Goal: Find specific page/section: Find specific page/section

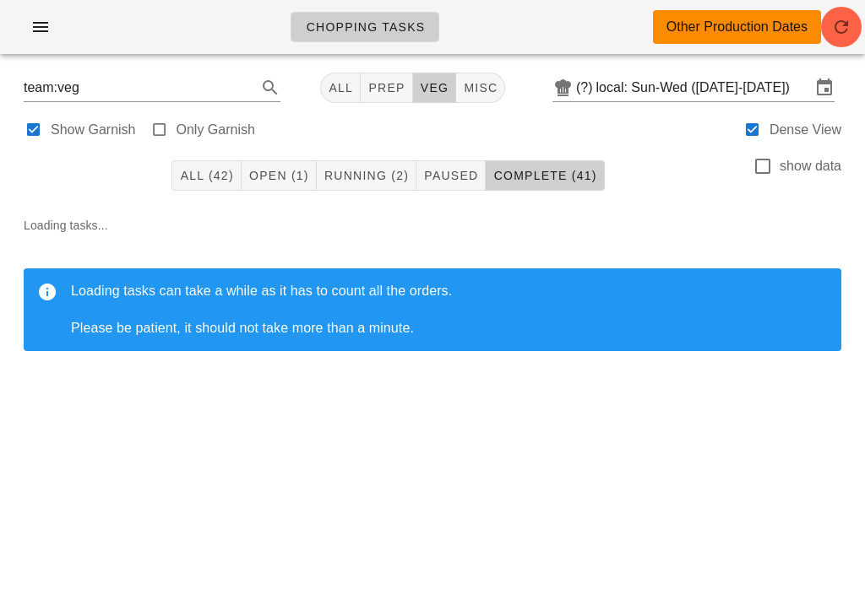
scroll to position [26, 0]
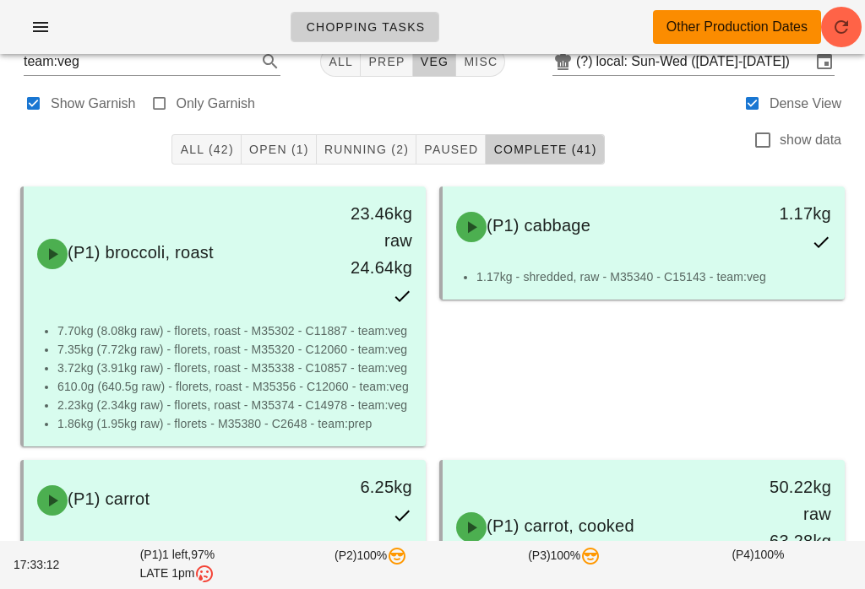
click at [393, 61] on span "prep" at bounding box center [385, 62] width 37 height 14
type input "team:prep"
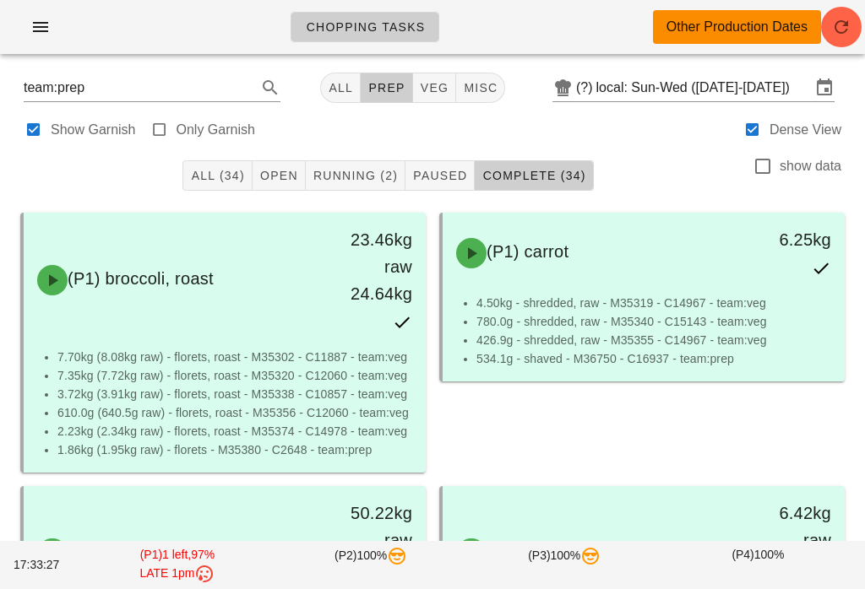
click at [842, 29] on icon "button" at bounding box center [841, 27] width 20 height 20
click at [35, 23] on icon "button" at bounding box center [40, 27] width 20 height 20
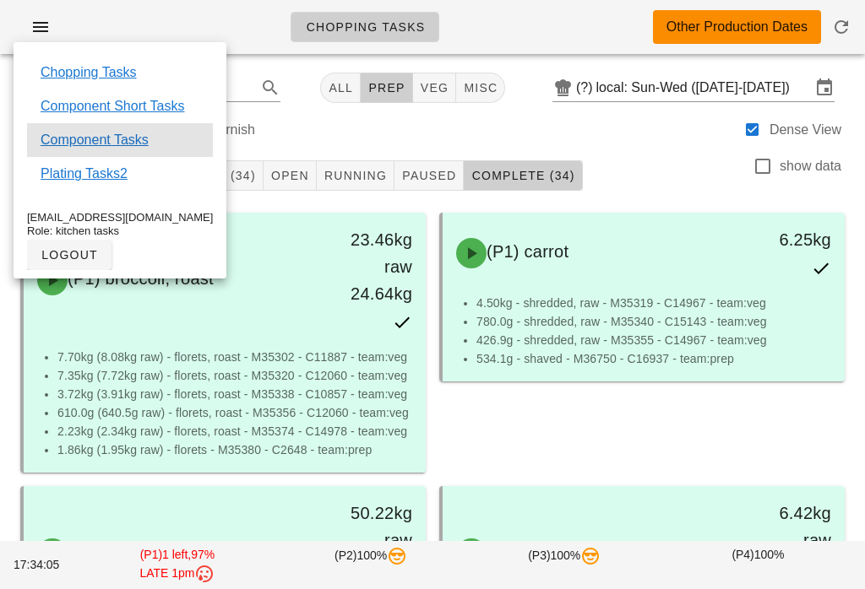
click at [144, 148] on link "Component Tasks" at bounding box center [95, 140] width 108 height 20
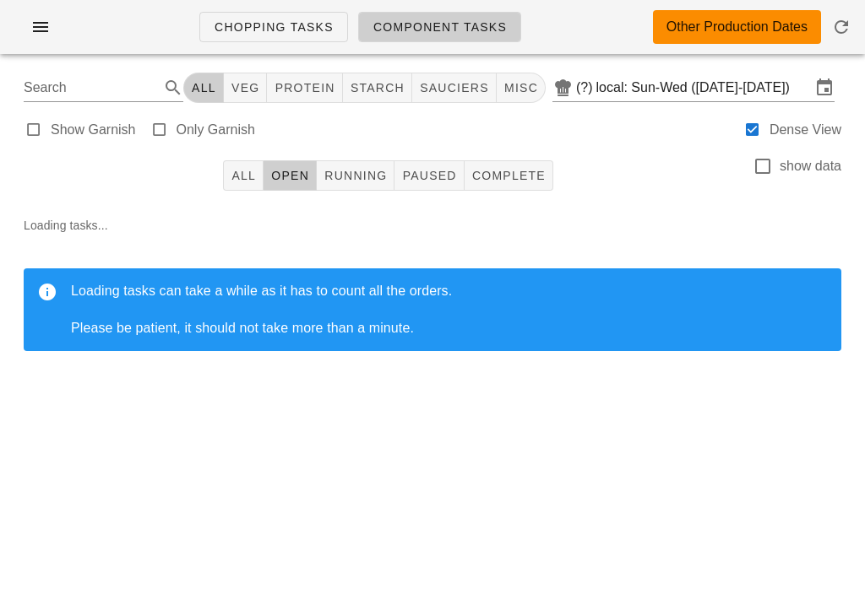
click at [316, 82] on span "protein" at bounding box center [304, 88] width 61 height 14
type input "team:protein"
click at [669, 86] on input "local: Sun-Wed ([DATE]-[DATE])" at bounding box center [703, 87] width 214 height 27
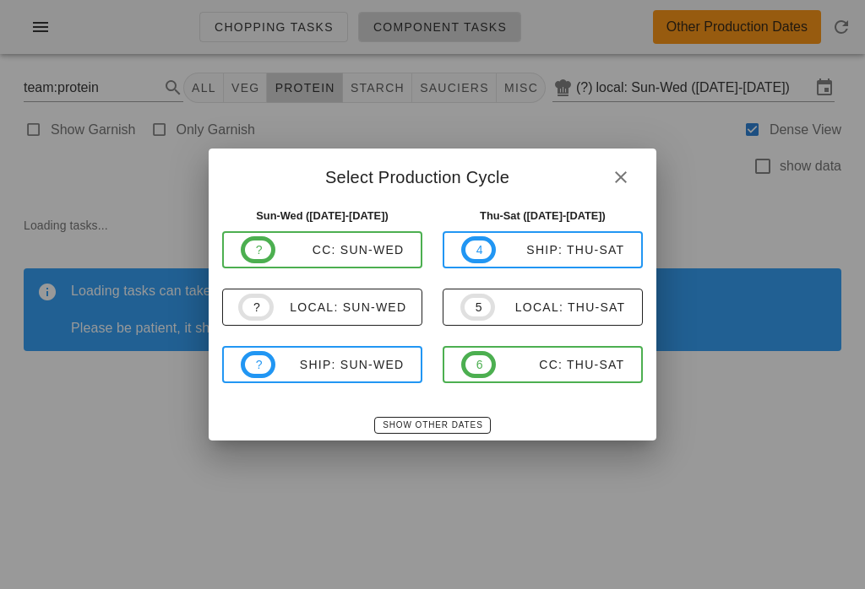
click at [362, 308] on div "local: Sun-Wed" at bounding box center [340, 308] width 133 height 14
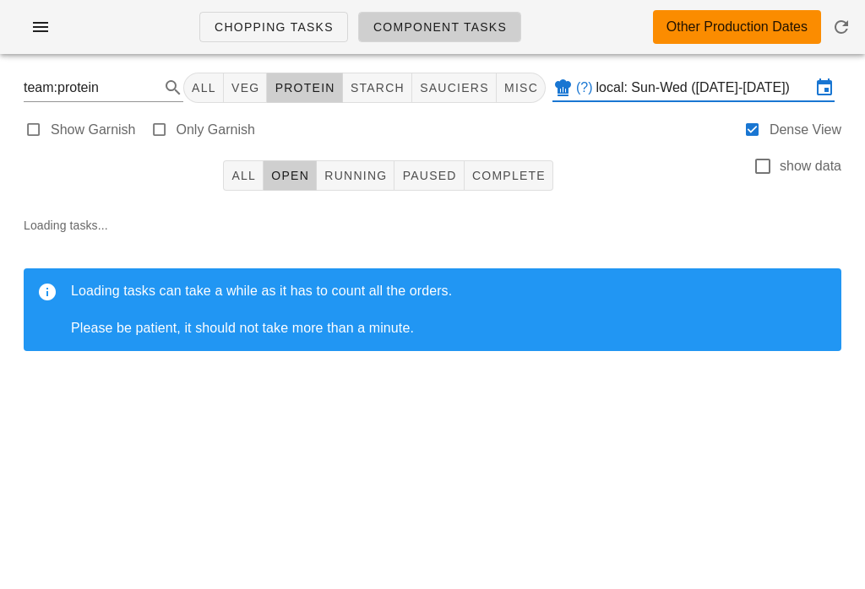
click at [832, 25] on icon "button" at bounding box center [841, 27] width 20 height 20
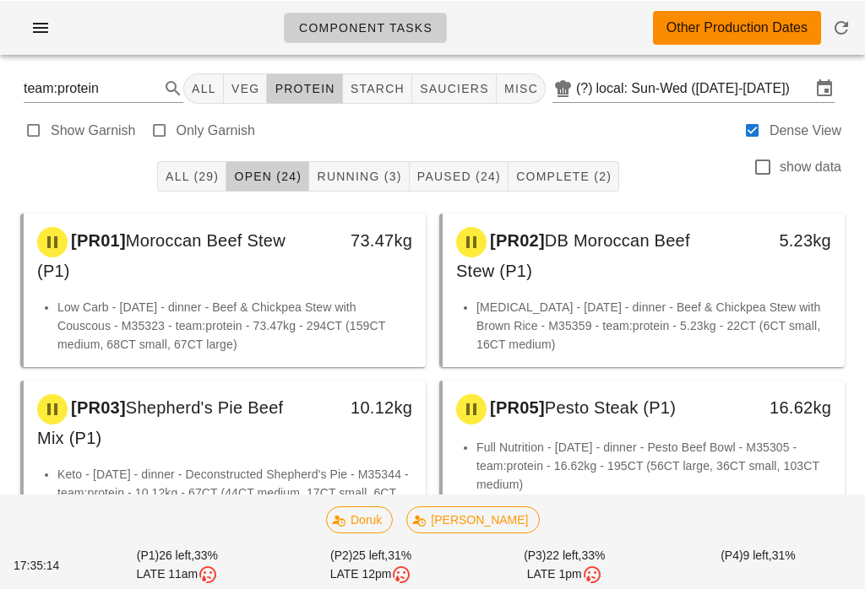
click at [363, 169] on span "Running (3)" at bounding box center [358, 176] width 85 height 14
